Goal: Transaction & Acquisition: Download file/media

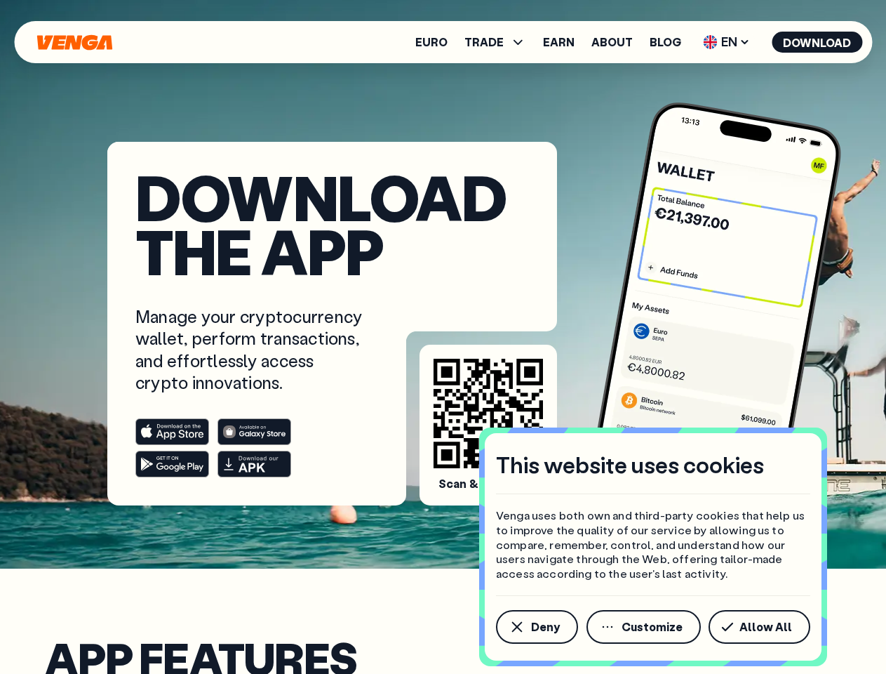
click at [443, 337] on div "Manage your cryptocurrency wallet, perform transactions, and effortlessly acces…" at bounding box center [332, 391] width 394 height 172
click at [536, 627] on span "Deny" at bounding box center [545, 626] width 29 height 11
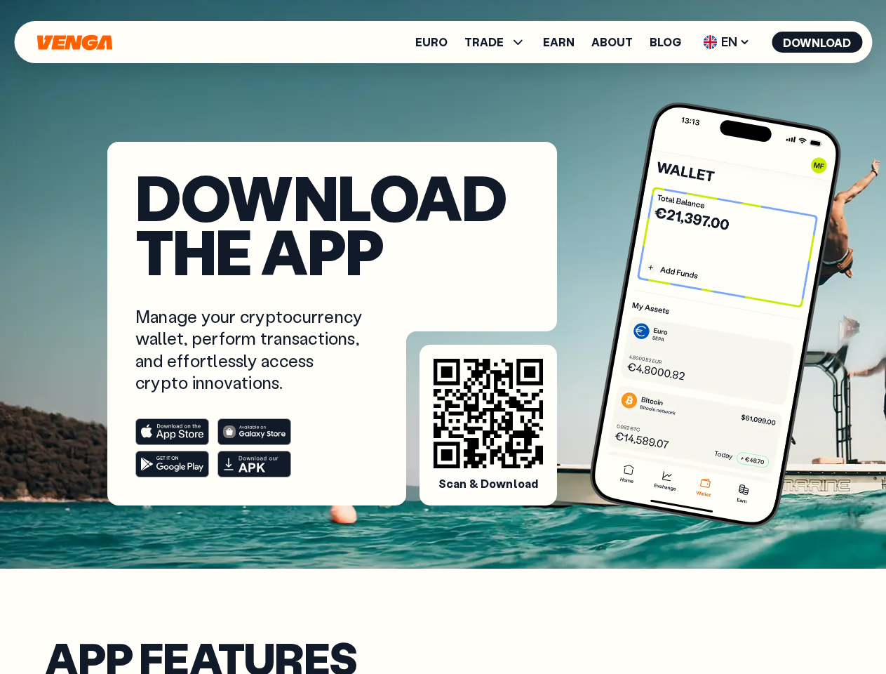
click at [500, 42] on span "TRADE" at bounding box center [484, 41] width 39 height 11
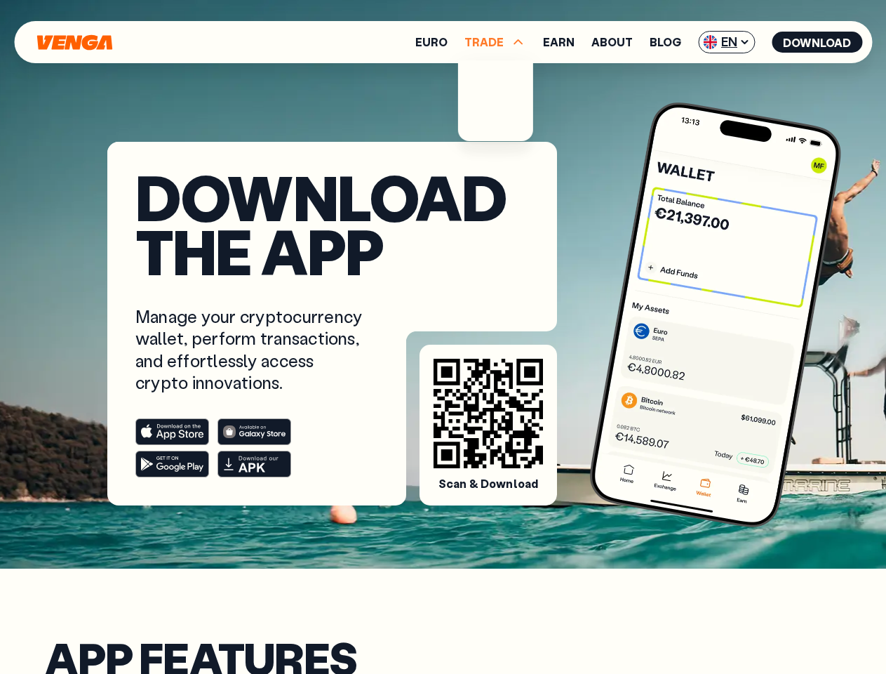
click at [727, 42] on span "EN" at bounding box center [726, 42] width 57 height 22
click at [818, 42] on button "Download" at bounding box center [817, 42] width 91 height 21
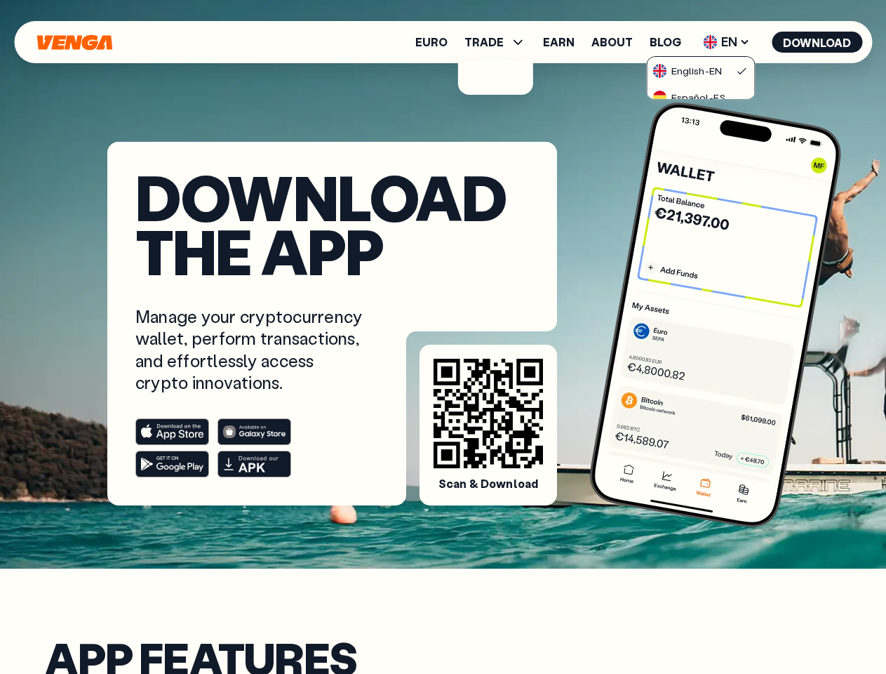
click at [251, 448] on div at bounding box center [250, 447] width 230 height 59
click at [172, 432] on rect at bounding box center [172, 432] width 73 height 26
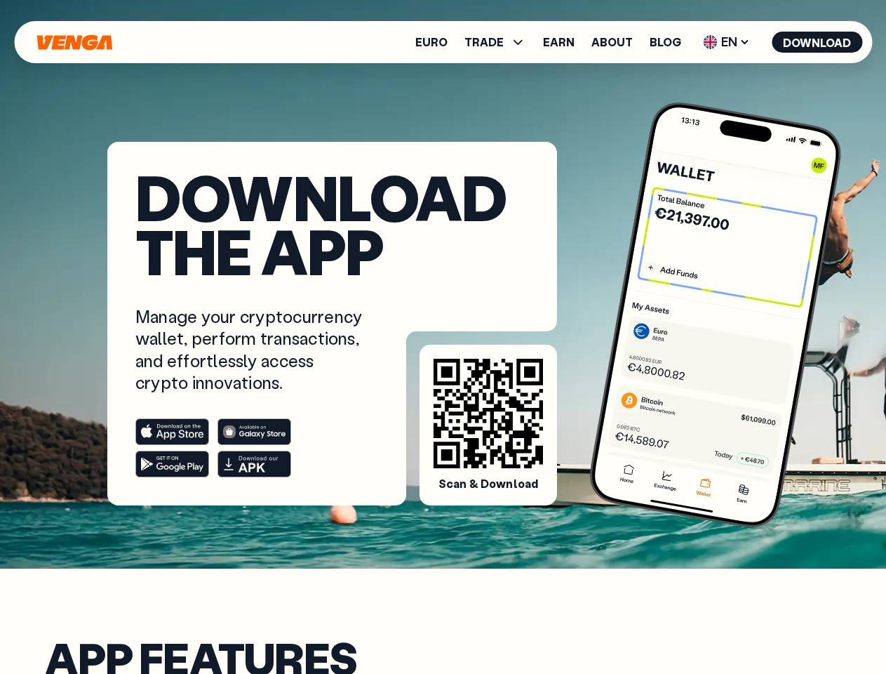
click at [254, 432] on rect at bounding box center [254, 432] width 73 height 26
